Goal: Task Accomplishment & Management: Use online tool/utility

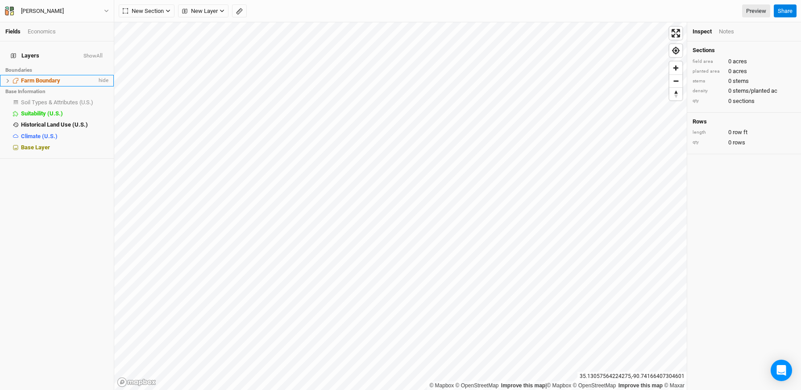
click at [27, 77] on span "Farm Boundary" at bounding box center [40, 80] width 39 height 7
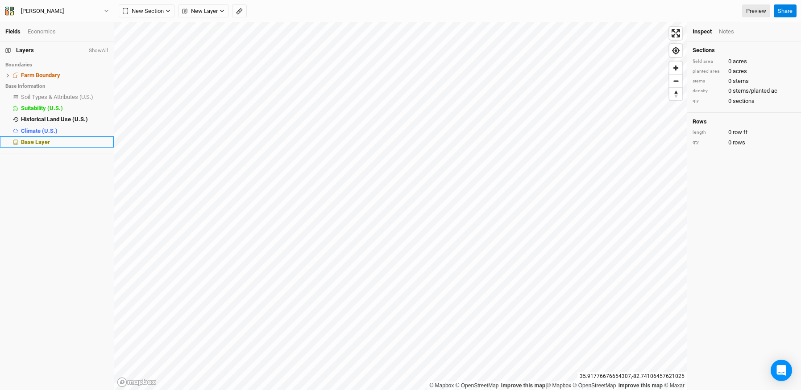
click at [52, 143] on div "Base Layer" at bounding box center [64, 142] width 87 height 7
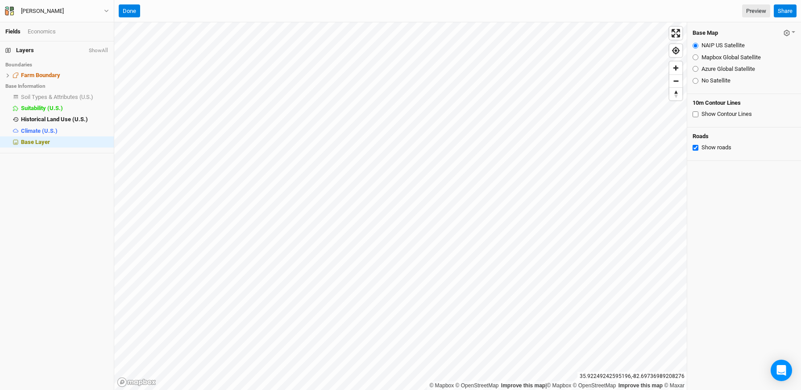
click at [696, 68] on input "Azure Global Satellite" at bounding box center [696, 69] width 6 height 6
radio input "true"
click at [697, 58] on input "Mapbox Global Satellite" at bounding box center [696, 57] width 6 height 6
radio input "true"
click at [696, 67] on input "Azure Global Satellite" at bounding box center [696, 69] width 6 height 6
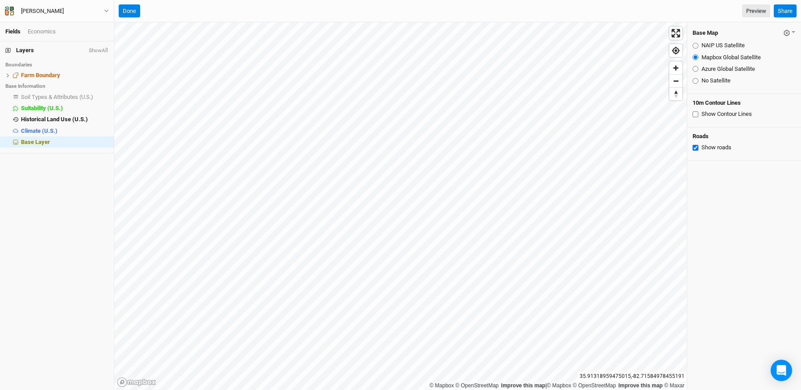
radio input "true"
click at [696, 115] on input "Show Contour Lines" at bounding box center [696, 115] width 6 height 6
click at [698, 115] on div "Show Contour Lines" at bounding box center [744, 114] width 103 height 8
click at [696, 116] on input "Show Contour Lines" at bounding box center [696, 115] width 6 height 6
checkbox input "false"
